Goal: Use online tool/utility

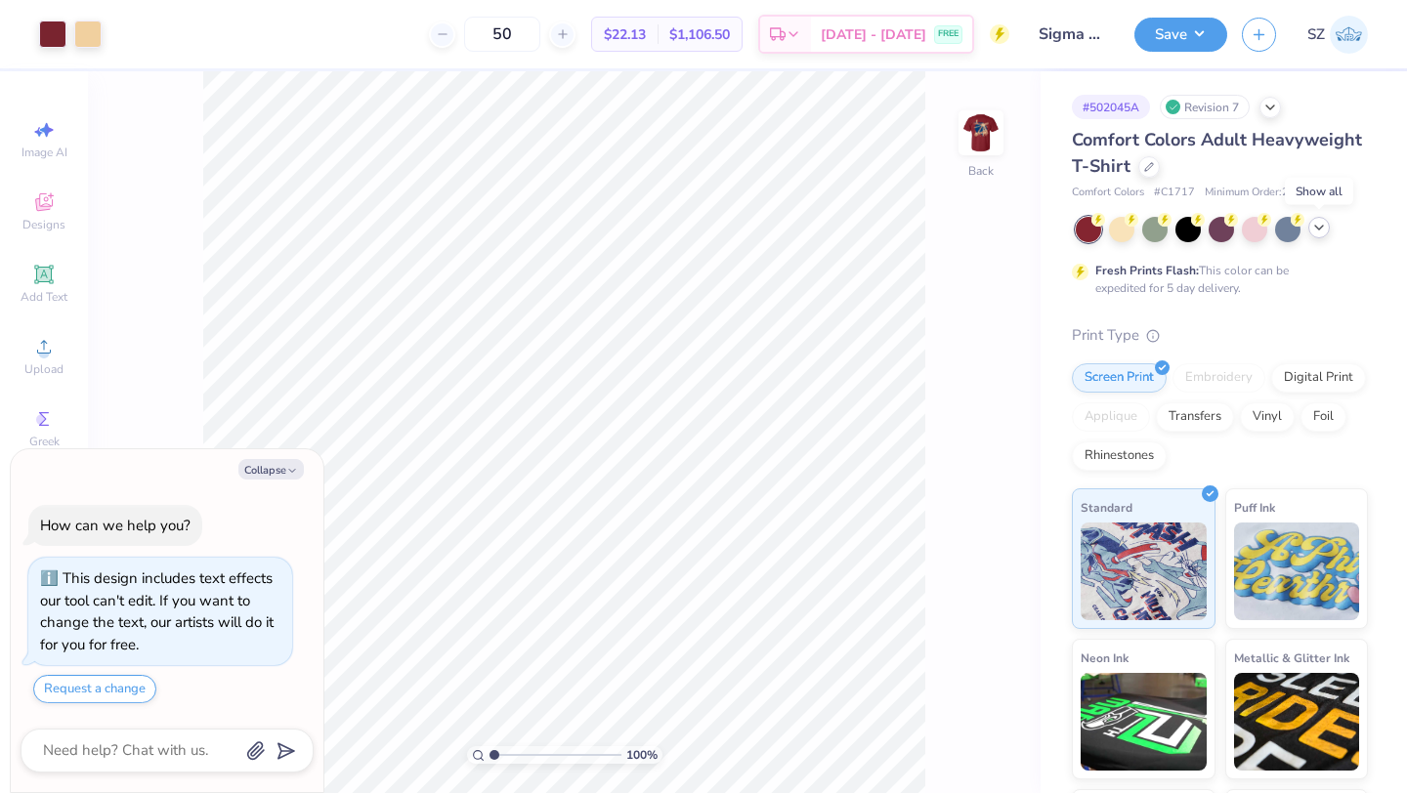
click at [1318, 226] on icon at bounding box center [1319, 228] width 16 height 16
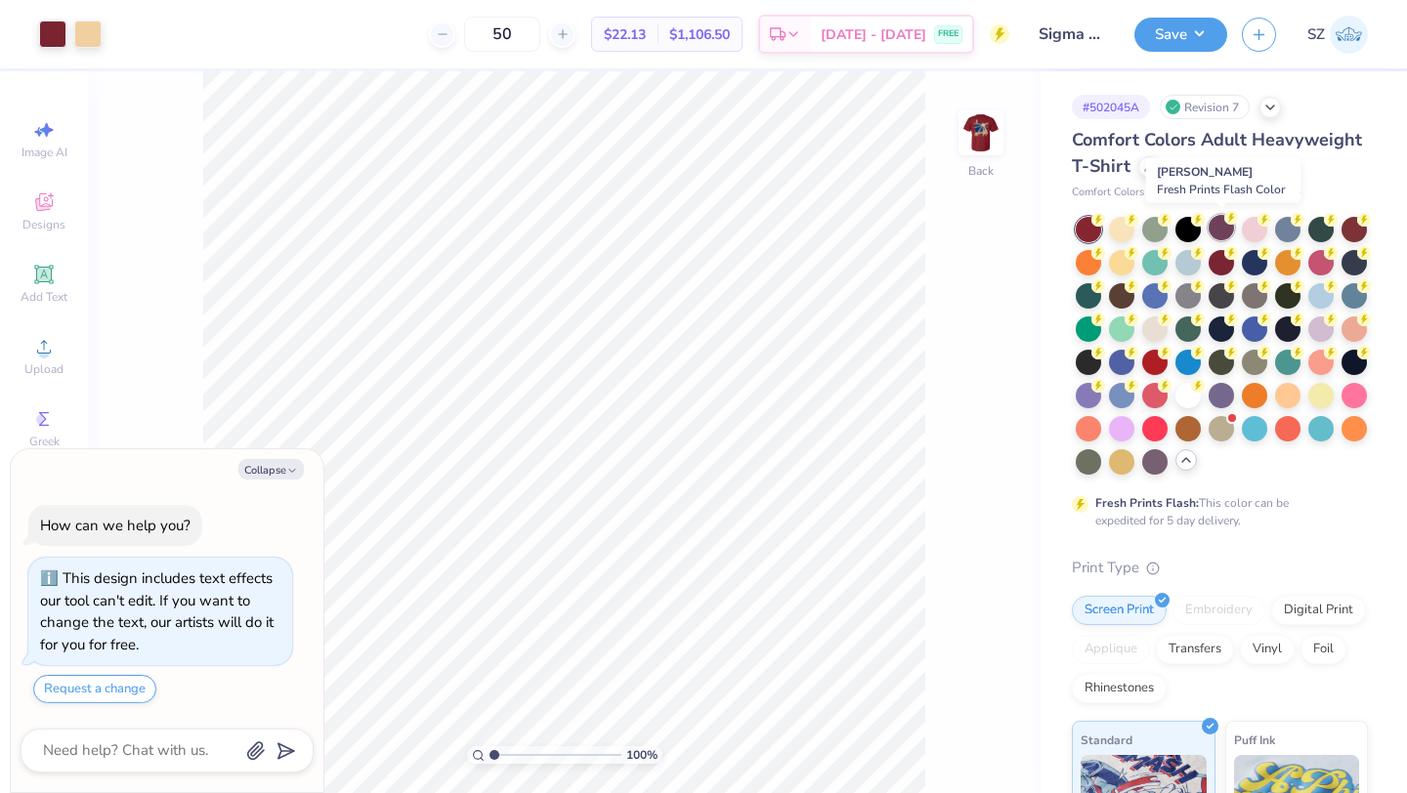
click at [1218, 229] on div at bounding box center [1220, 227] width 25 height 25
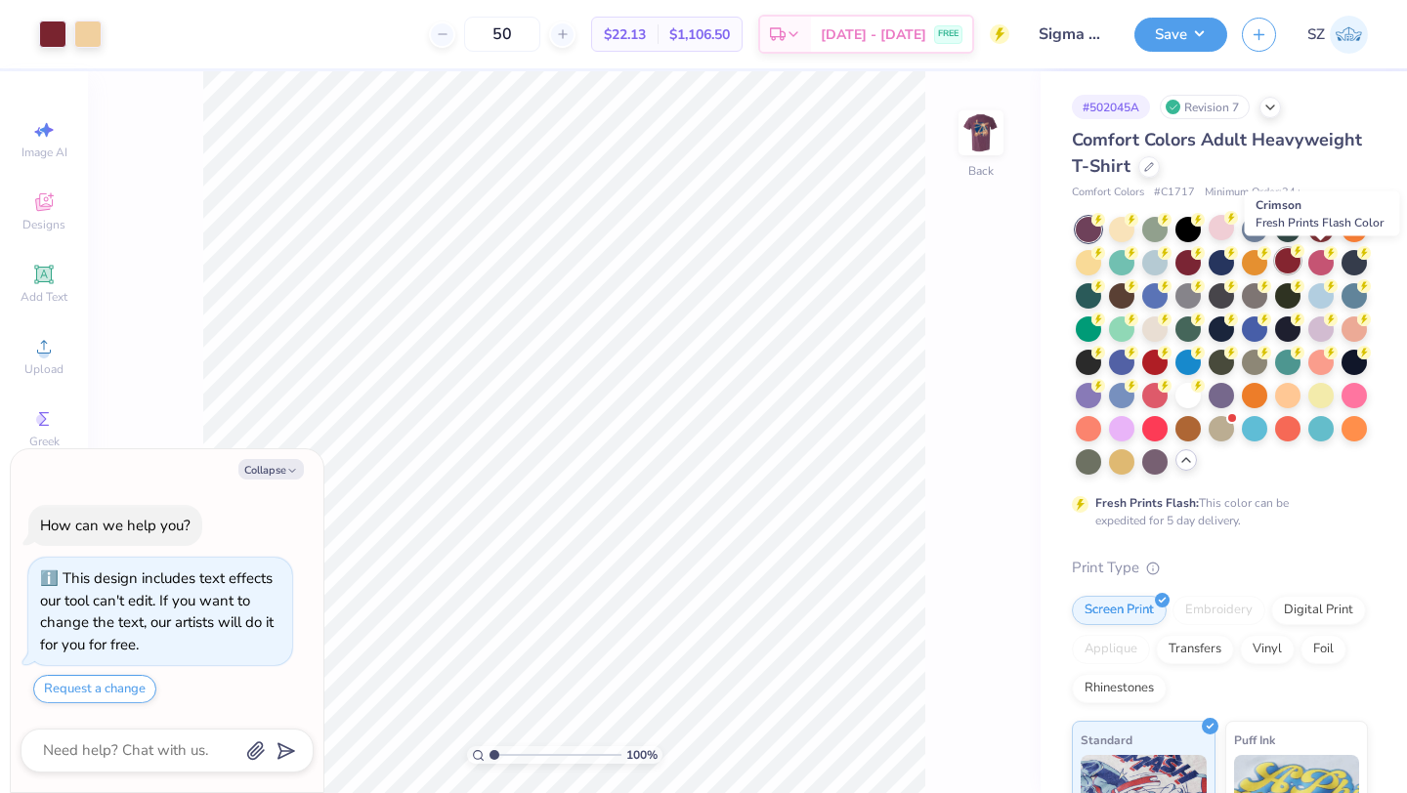
click at [1300, 264] on div at bounding box center [1287, 260] width 25 height 25
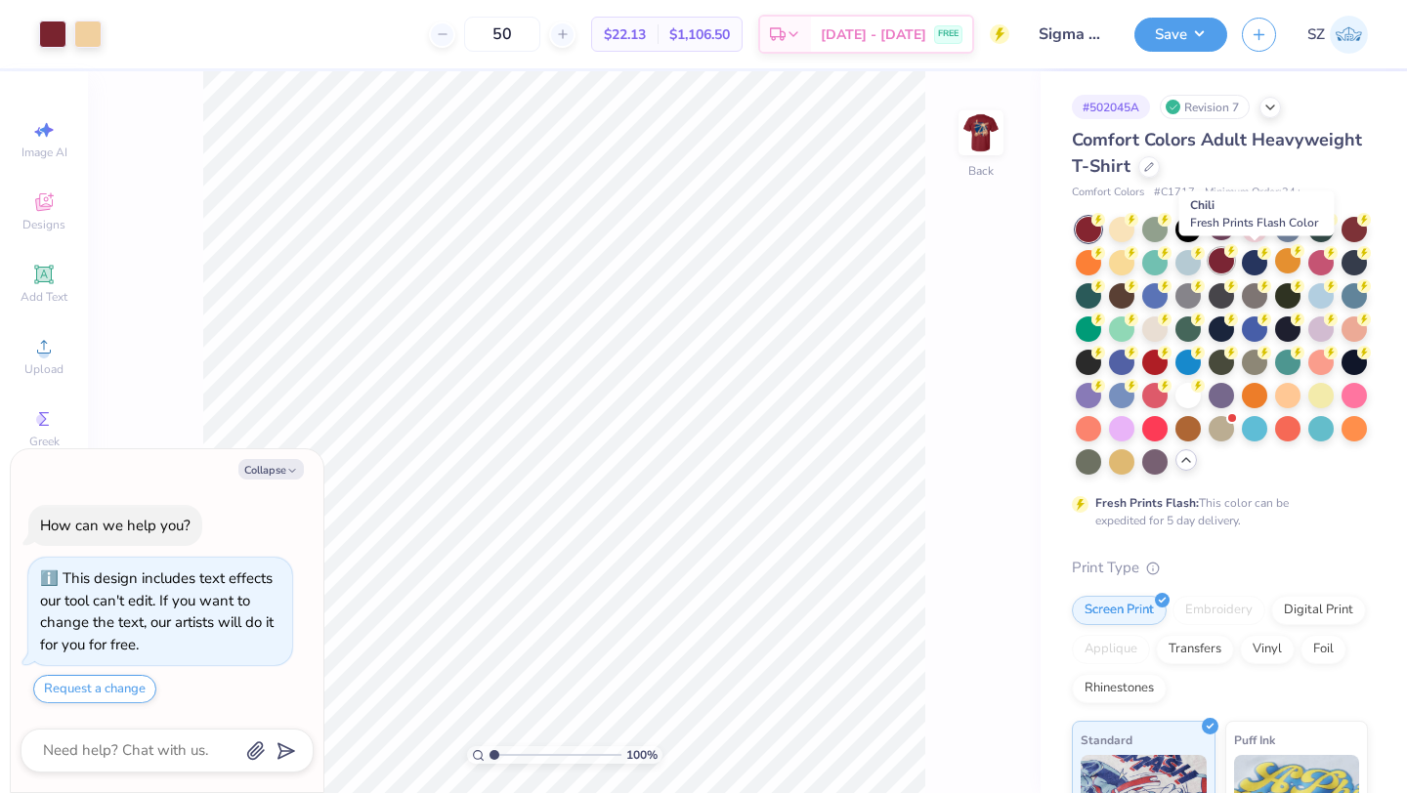
click at [1234, 262] on div at bounding box center [1220, 260] width 25 height 25
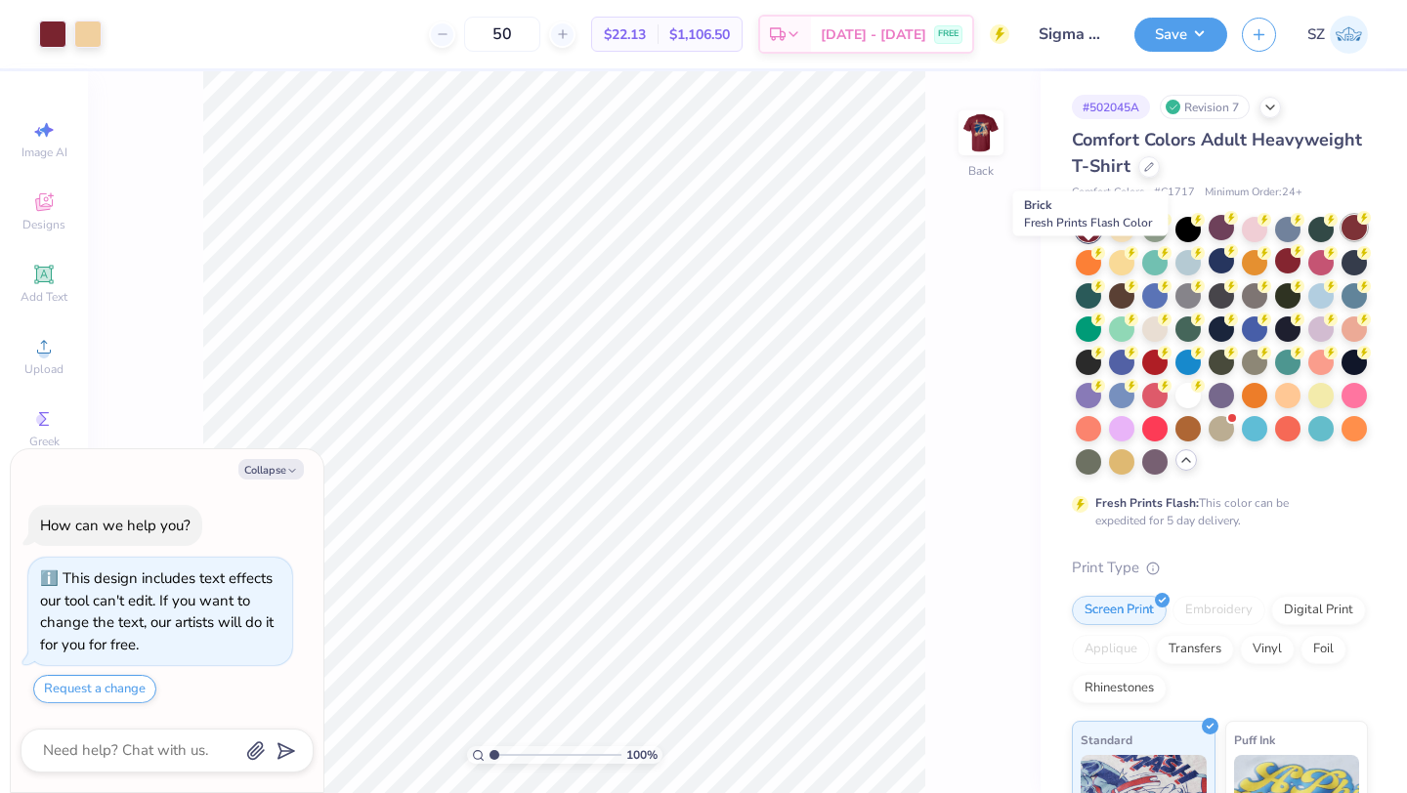
click at [1341, 240] on div at bounding box center [1353, 227] width 25 height 25
click at [271, 470] on button "Collapse" at bounding box center [270, 469] width 65 height 21
type textarea "x"
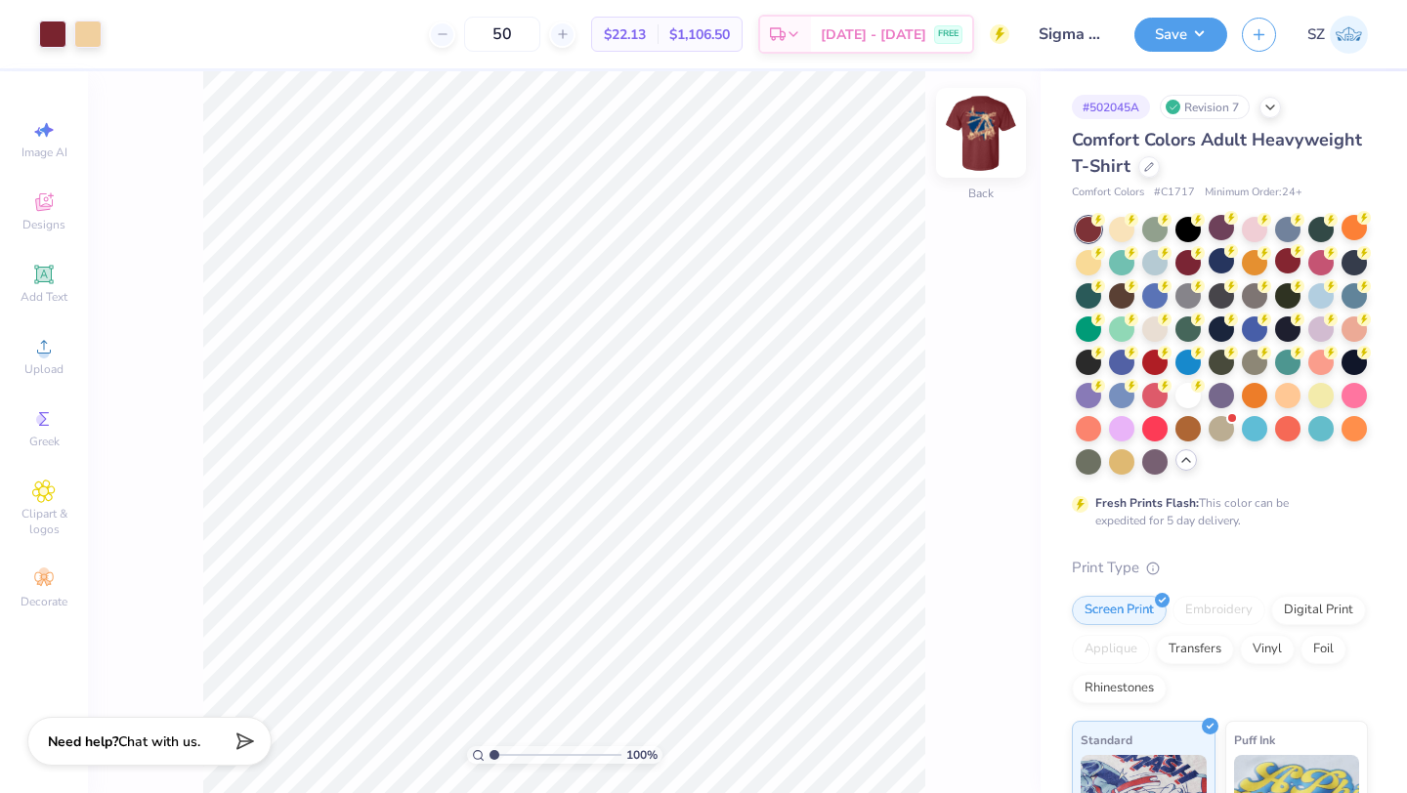
click at [986, 144] on img at bounding box center [981, 133] width 78 height 78
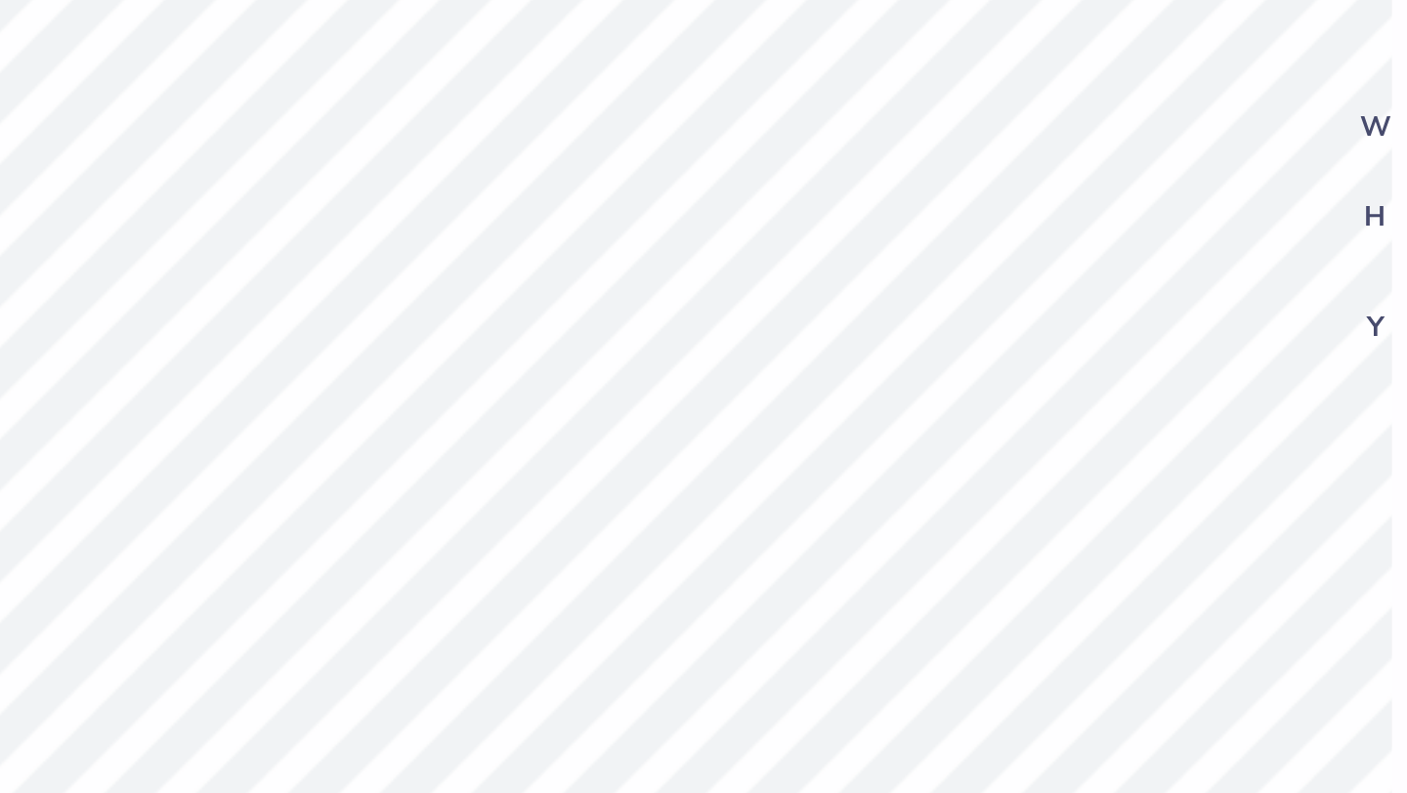
type input "3.31"
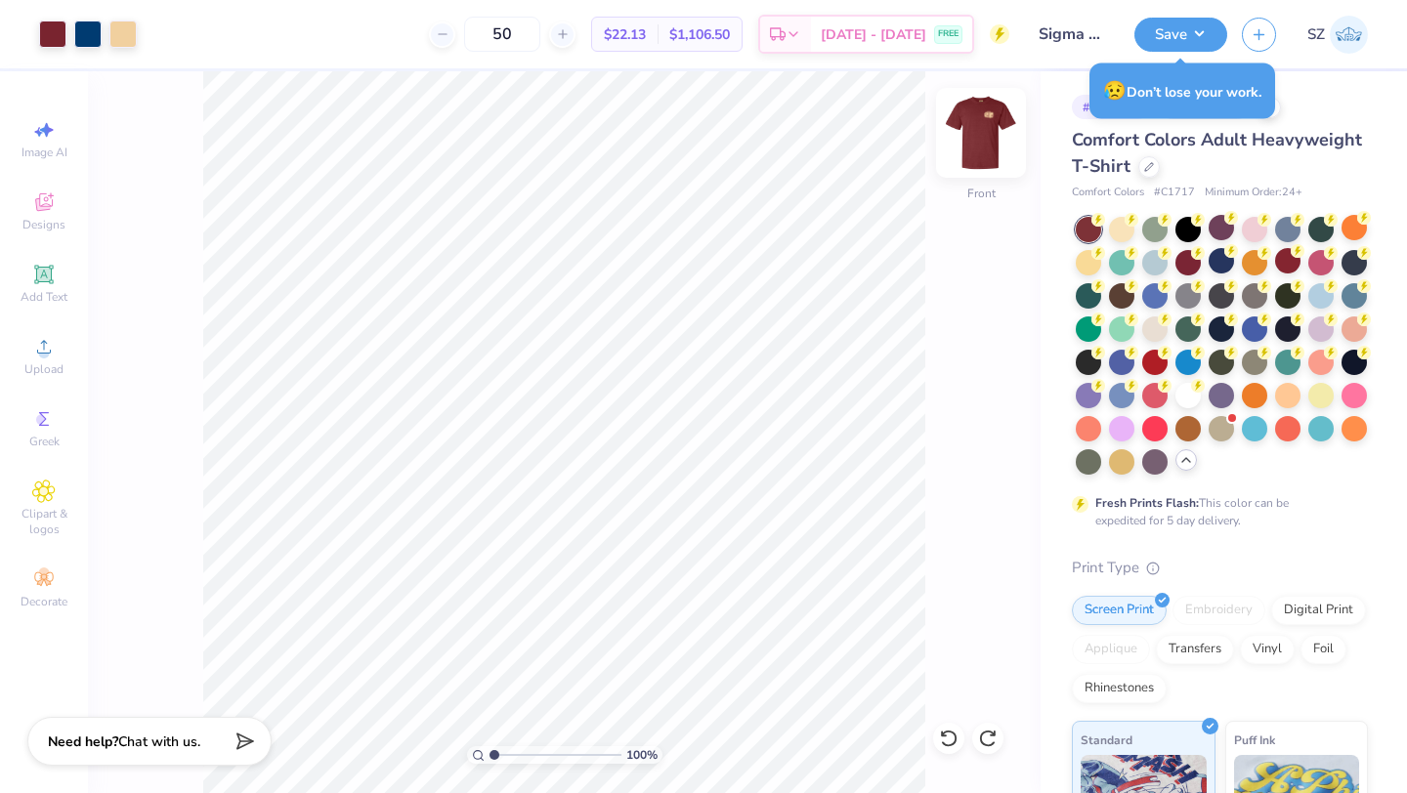
click at [976, 142] on img at bounding box center [981, 133] width 78 height 78
click at [973, 149] on img at bounding box center [981, 133] width 78 height 78
click at [1168, 39] on button "Save" at bounding box center [1180, 32] width 93 height 34
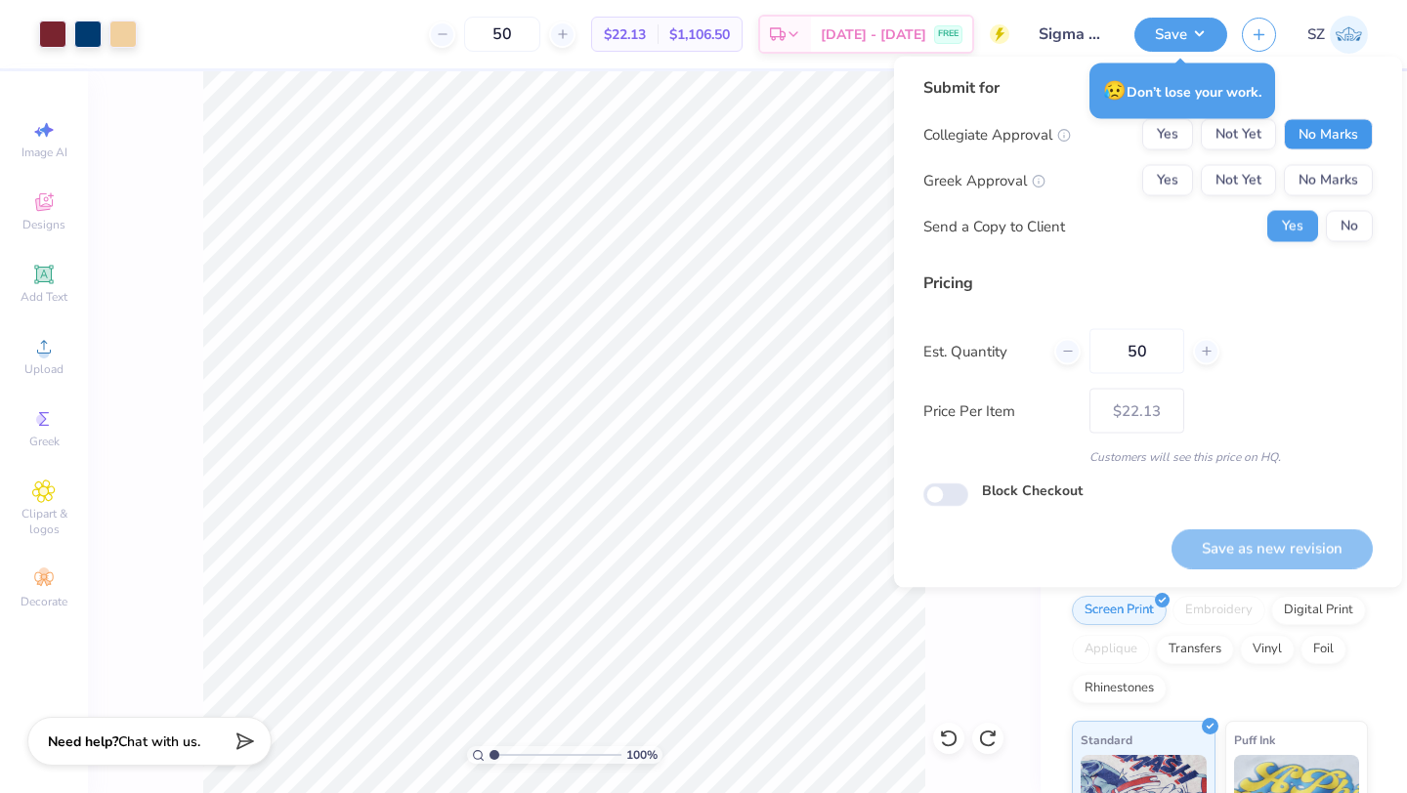
click at [1362, 140] on button "No Marks" at bounding box center [1328, 134] width 89 height 31
click at [1328, 179] on button "No Marks" at bounding box center [1328, 180] width 89 height 31
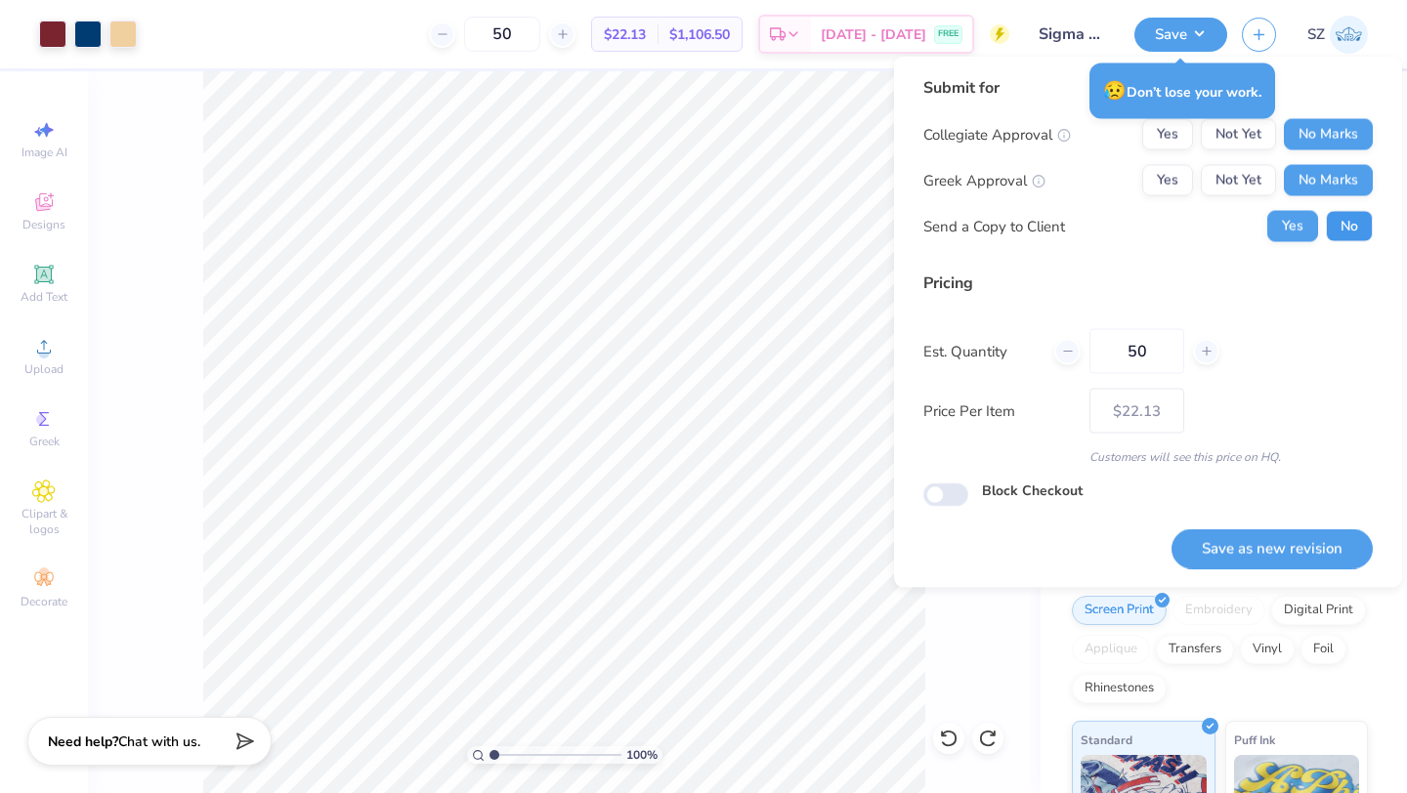
click at [1346, 218] on button "No" at bounding box center [1349, 226] width 47 height 31
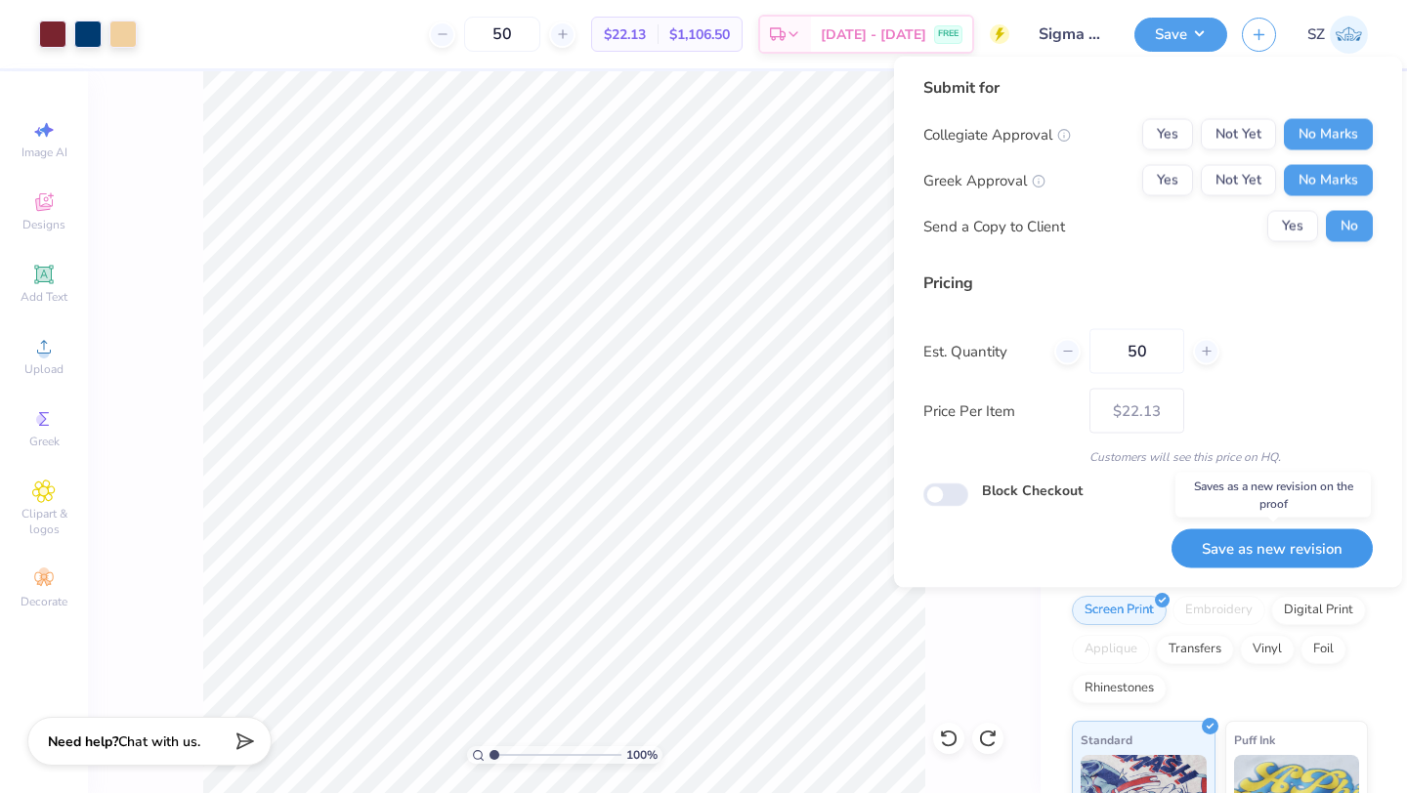
click at [1229, 534] on button "Save as new revision" at bounding box center [1271, 548] width 201 height 40
type input "$22.13"
